Goal: Find specific page/section: Find specific page/section

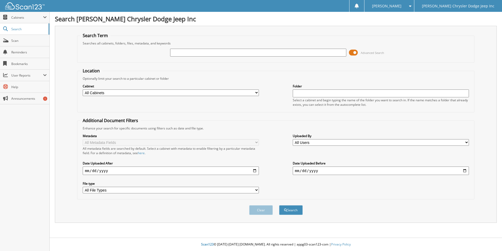
click at [198, 52] on input "text" at bounding box center [258, 53] width 176 height 8
type input "FMA82093"
click at [279, 205] on button "Search" at bounding box center [291, 210] width 24 height 10
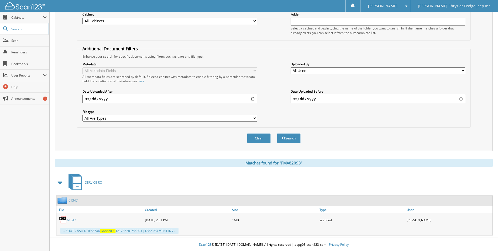
scroll to position [72, 0]
click at [69, 218] on link "61347" at bounding box center [71, 219] width 9 height 4
